Goal: Obtain resource: Download file/media

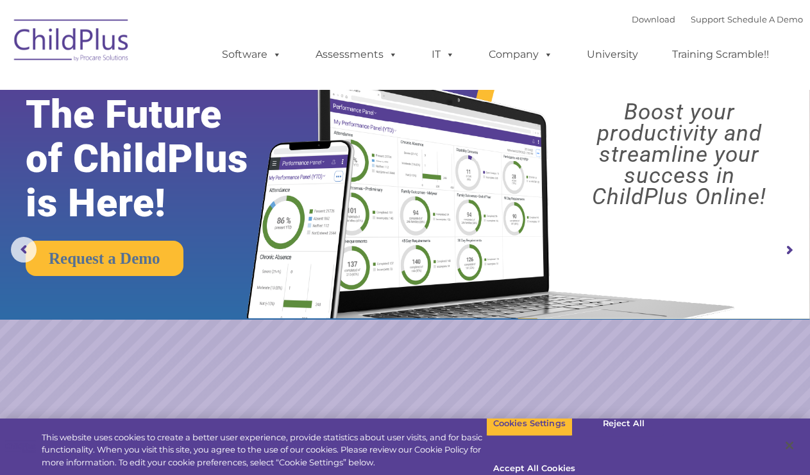
click at [589, 111] on rs-layer "Boost your productivity and streamline your success in ChildPlus Online!" at bounding box center [679, 154] width 241 height 106
click at [634, 20] on link "Download" at bounding box center [654, 19] width 44 height 10
click at [609, 76] on ul "Software ChildPlus: The original and most widely-used Head Start data managemen…" at bounding box center [499, 54] width 607 height 51
click at [636, 21] on link "Download" at bounding box center [654, 19] width 44 height 10
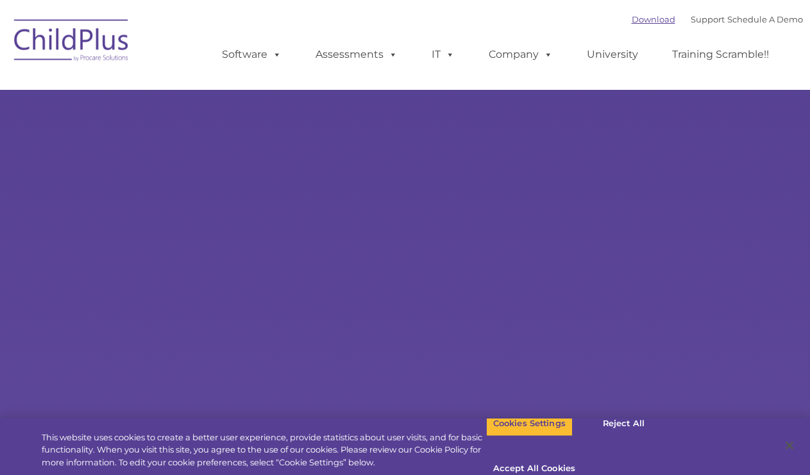
click at [632, 23] on link "Download" at bounding box center [654, 19] width 44 height 10
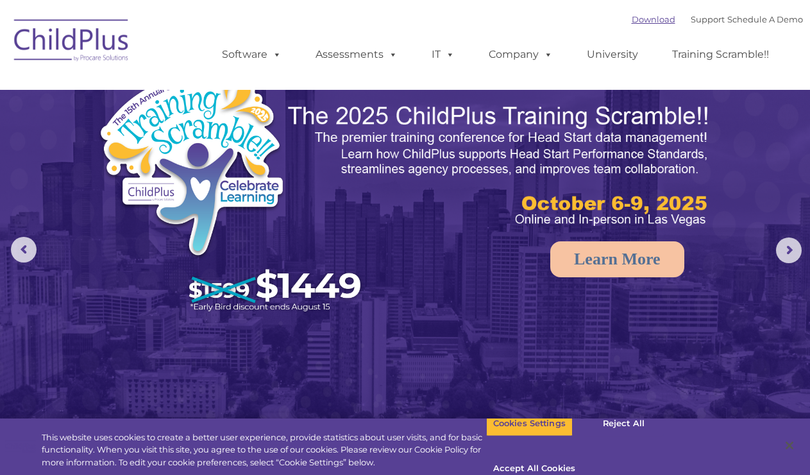
click at [632, 17] on link "Download" at bounding box center [654, 19] width 44 height 10
click at [632, 26] on div "Download Support | Schedule A Demo " at bounding box center [717, 19] width 171 height 19
click at [632, 22] on link "Download" at bounding box center [654, 19] width 44 height 10
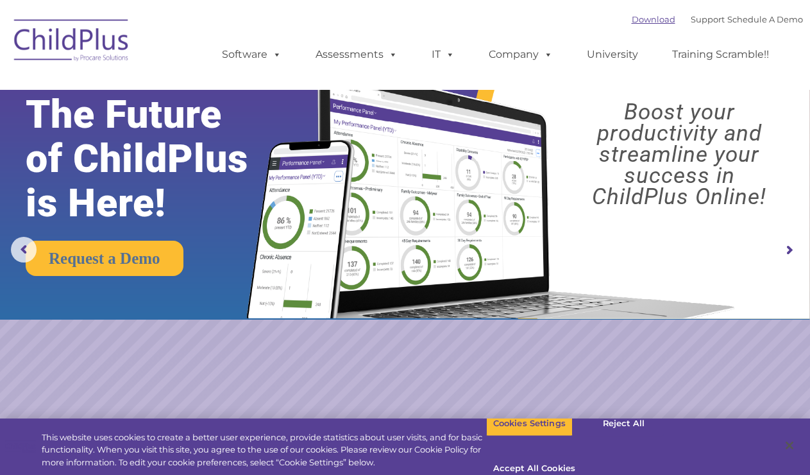
click at [632, 19] on link "Download" at bounding box center [654, 19] width 44 height 10
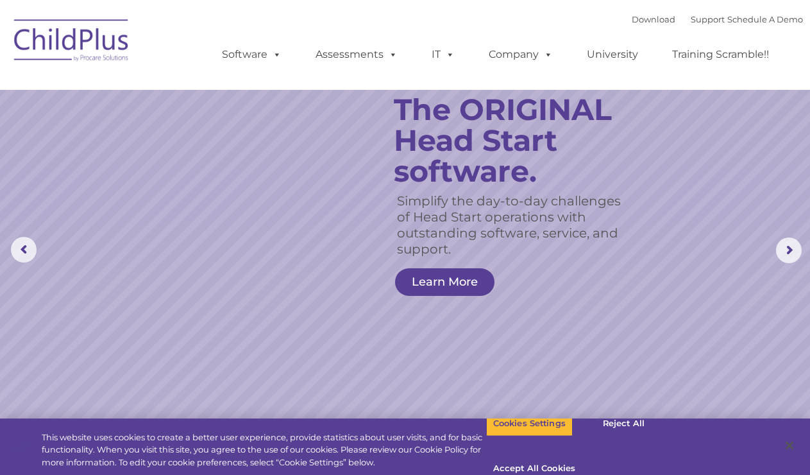
click at [629, 33] on ul "Software ChildPlus: The original and most widely-used Head Start data managemen…" at bounding box center [499, 54] width 607 height 51
click at [632, 14] on div "Download Support | Schedule A Demo " at bounding box center [717, 19] width 171 height 19
click at [632, 19] on link "Download" at bounding box center [654, 19] width 44 height 10
